Goal: Transaction & Acquisition: Download file/media

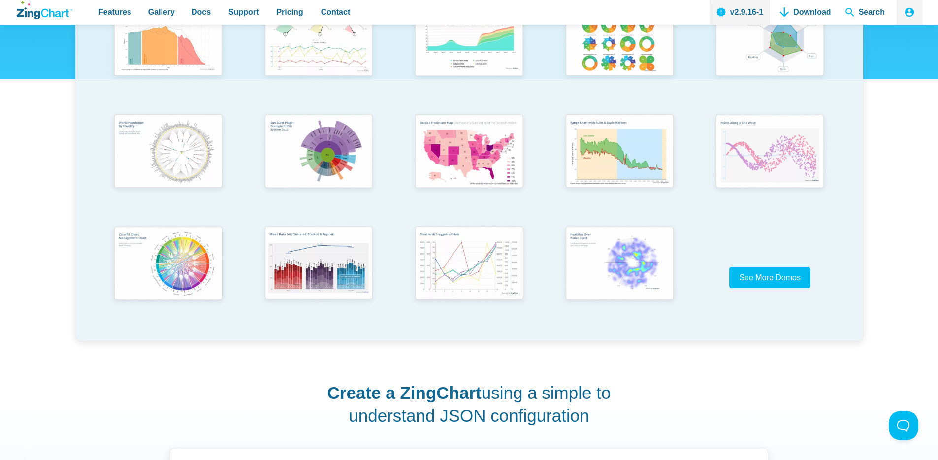
scroll to position [192, 0]
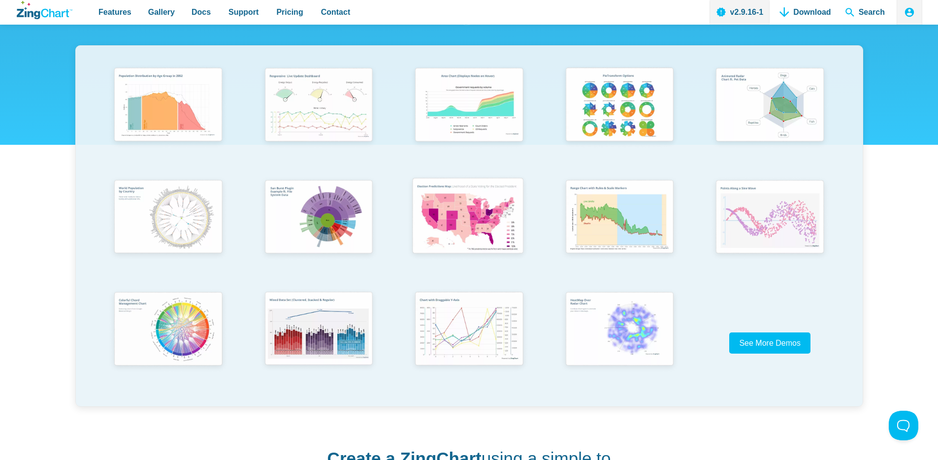
click at [459, 212] on img "App Content" at bounding box center [468, 217] width 124 height 89
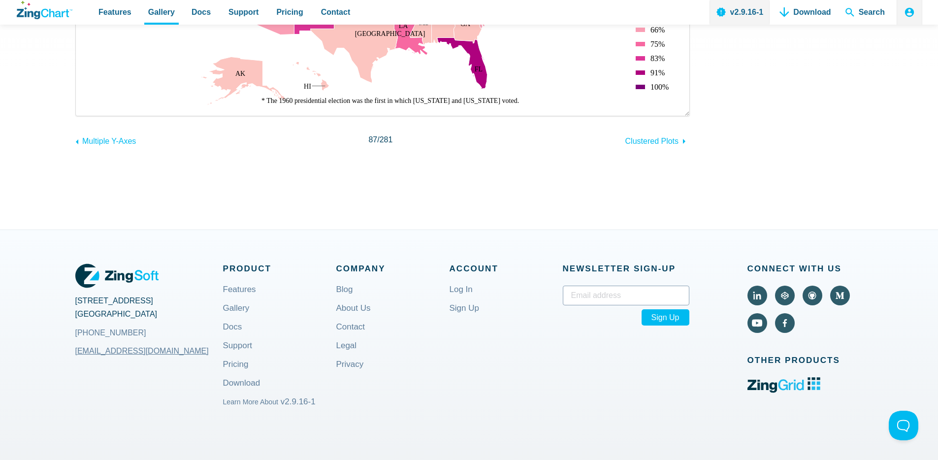
scroll to position [246, 0]
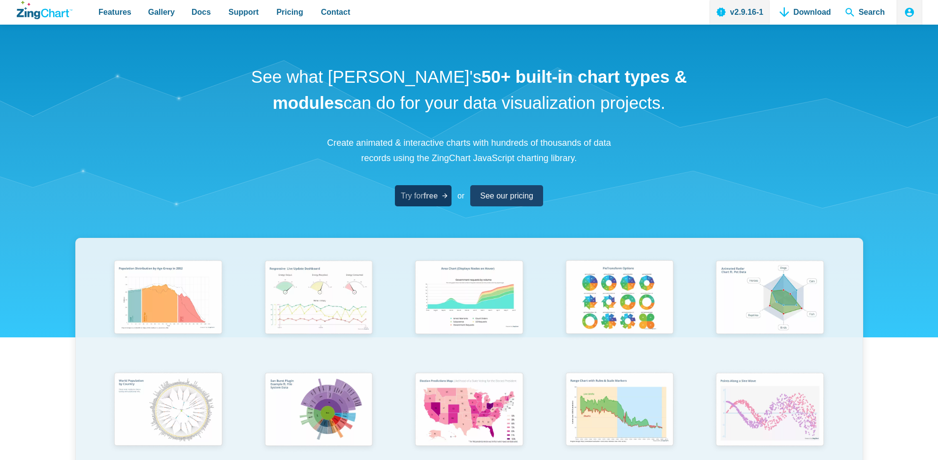
click at [421, 194] on span "Try for free" at bounding box center [419, 195] width 37 height 13
